Goal: Task Accomplishment & Management: Manage account settings

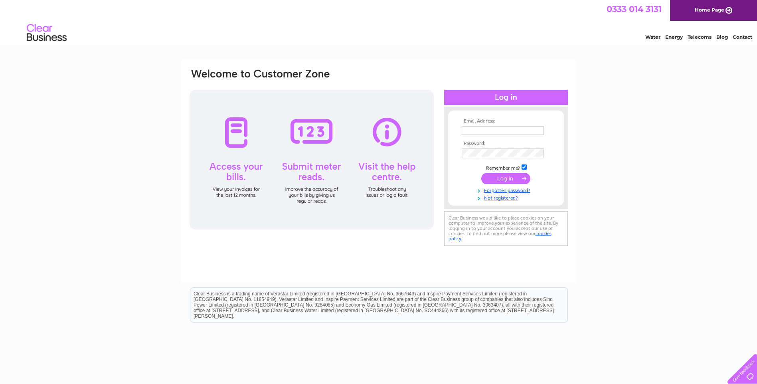
type input "spence@a-p-l.co.uk"
click at [519, 182] on input "submit" at bounding box center [506, 178] width 49 height 11
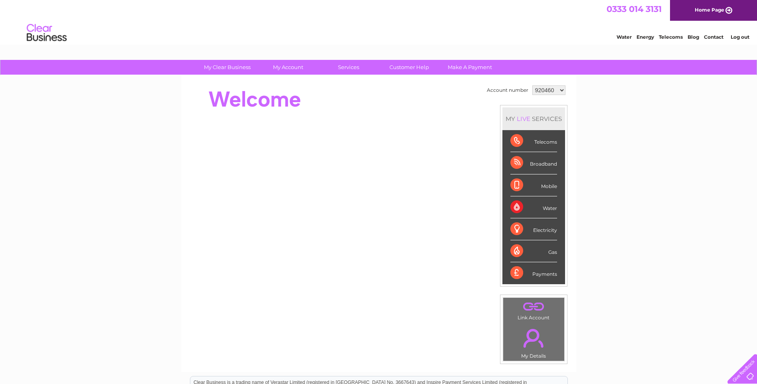
click at [559, 91] on select "920460 1053667 1059655" at bounding box center [549, 90] width 33 height 10
select select "1059655"
click at [533, 85] on select "920460 1053667 1059655" at bounding box center [549, 90] width 33 height 10
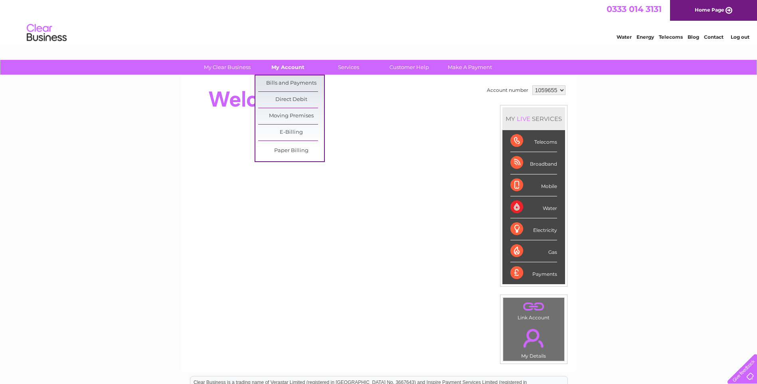
click at [297, 71] on link "My Account" at bounding box center [288, 67] width 66 height 15
click at [294, 83] on link "Bills and Payments" at bounding box center [291, 83] width 66 height 16
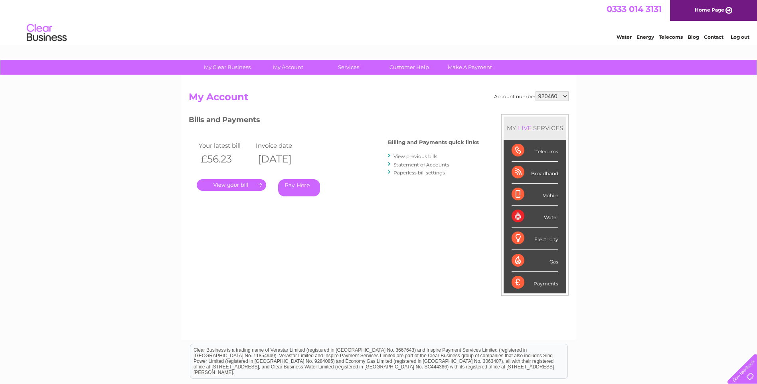
click at [558, 98] on select "920460 1053667 1059655" at bounding box center [552, 96] width 33 height 10
select select "1059655"
click at [536, 91] on select "920460 1053667 1059655" at bounding box center [552, 96] width 33 height 10
click at [234, 186] on link "." at bounding box center [231, 185] width 69 height 12
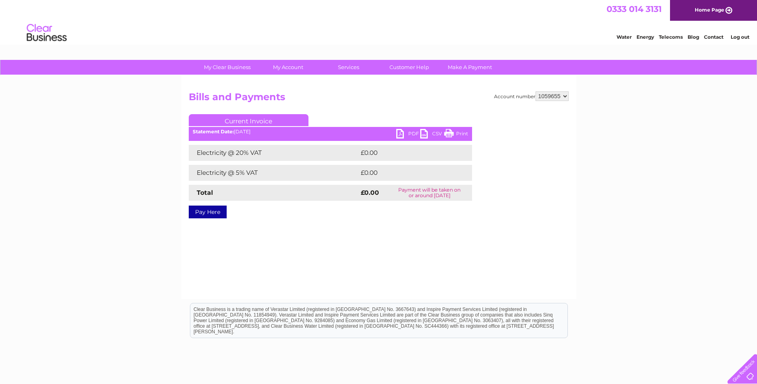
click at [409, 132] on link "PDF" at bounding box center [408, 135] width 24 height 12
click at [557, 97] on select "920460 1053667 1059655" at bounding box center [552, 96] width 33 height 10
select select "1053667"
click at [536, 91] on select "920460 1053667 1059655" at bounding box center [552, 96] width 33 height 10
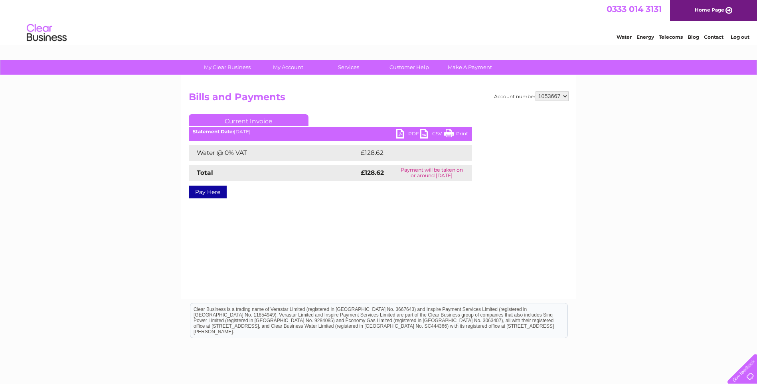
click at [558, 97] on select "920460 1053667 1059655" at bounding box center [552, 96] width 33 height 10
select select "920460"
click at [536, 91] on select "920460 1053667 1059655" at bounding box center [552, 96] width 33 height 10
click at [563, 99] on select "920460 1053667 1059655" at bounding box center [552, 96] width 33 height 10
click at [740, 37] on link "Log out" at bounding box center [740, 37] width 19 height 6
